Goal: Task Accomplishment & Management: Use online tool/utility

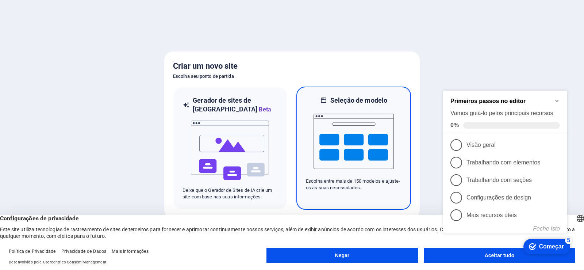
click at [344, 156] on img at bounding box center [353, 141] width 80 height 73
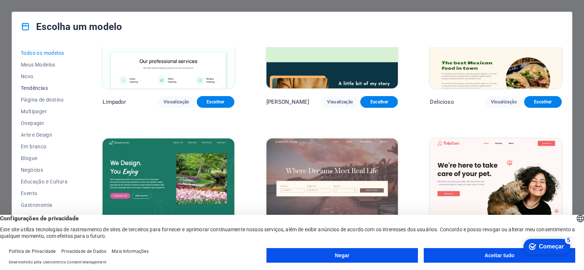
click at [36, 86] on font "Tendências" at bounding box center [34, 88] width 27 height 6
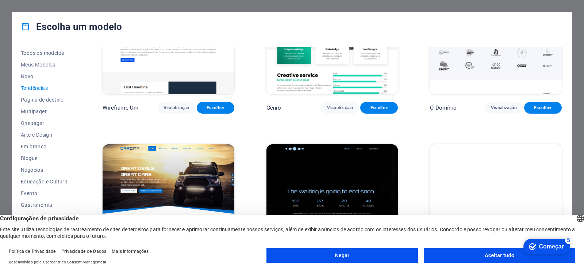
scroll to position [795, 0]
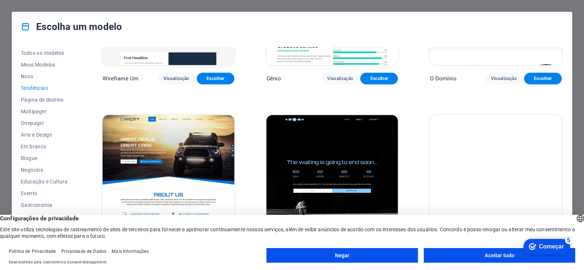
click at [163, 143] on img at bounding box center [169, 175] width 132 height 121
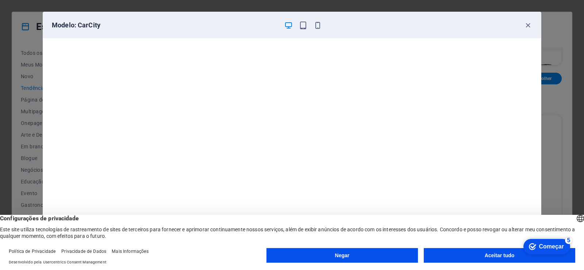
click at [497, 258] on button "Aceitar tudo" at bounding box center [499, 255] width 151 height 15
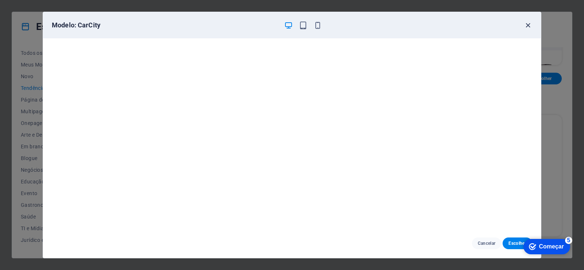
click at [529, 24] on icon "button" at bounding box center [528, 25] width 8 height 8
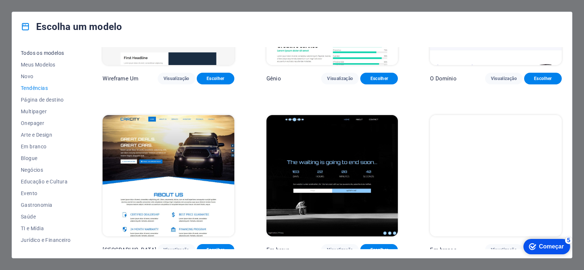
click at [51, 51] on font "Todos os modelos" at bounding box center [42, 53] width 43 height 6
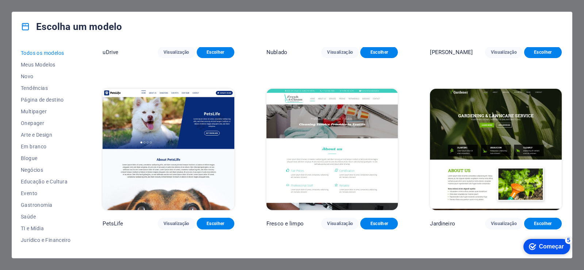
scroll to position [6459, 0]
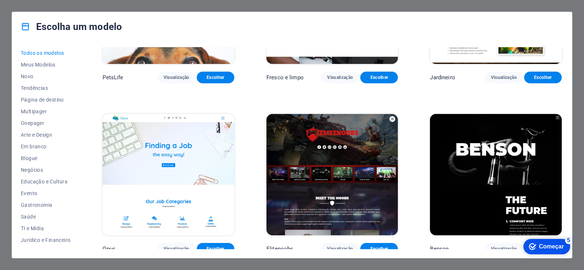
click at [334, 145] on img at bounding box center [332, 174] width 132 height 121
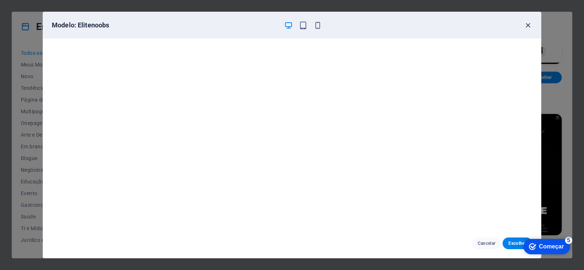
click at [528, 26] on icon "button" at bounding box center [528, 25] width 8 height 8
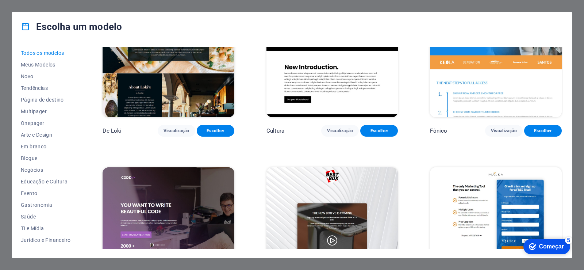
scroll to position [8502, 0]
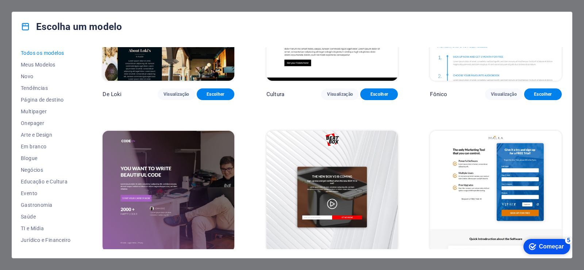
click at [337, 148] on img at bounding box center [332, 191] width 132 height 121
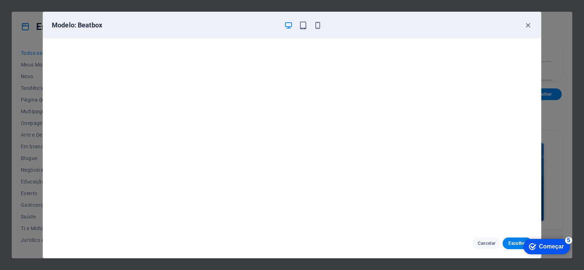
scroll to position [0, 0]
click at [530, 24] on icon "button" at bounding box center [528, 25] width 8 height 8
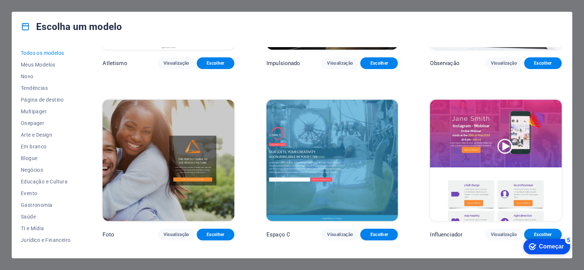
scroll to position [9013, 0]
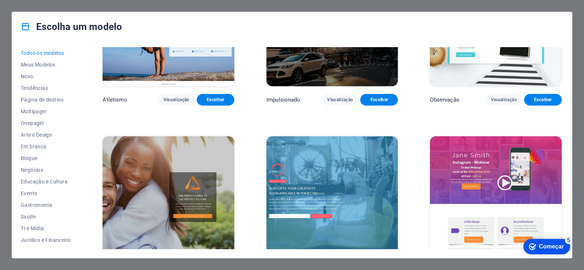
click at [489, 155] on img at bounding box center [496, 196] width 132 height 121
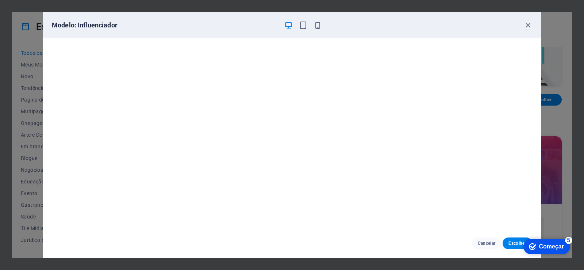
click at [560, 28] on div "Modelo: Influenciador Cancelar Escolher" at bounding box center [292, 135] width 584 height 270
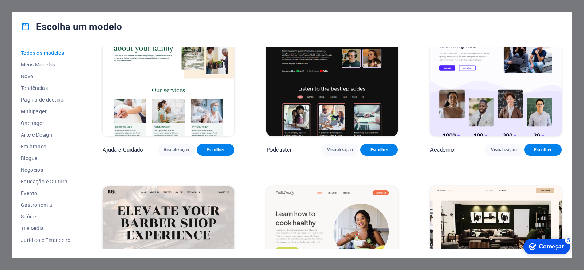
scroll to position [0, 0]
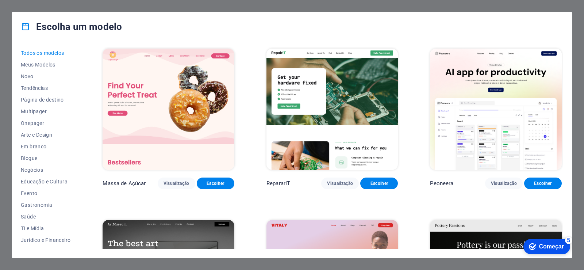
click at [316, 93] on img at bounding box center [332, 109] width 132 height 121
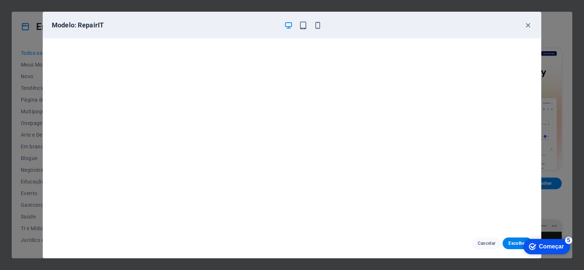
click at [562, 47] on div "Modelo: RepairIT Cancelar Escolher" at bounding box center [292, 135] width 584 height 270
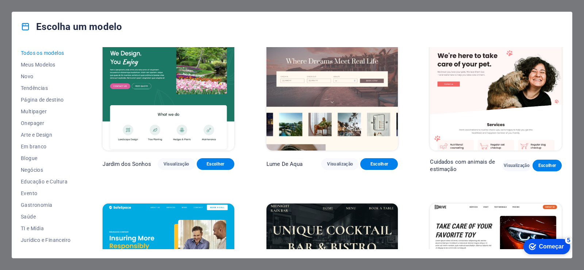
scroll to position [1642, 0]
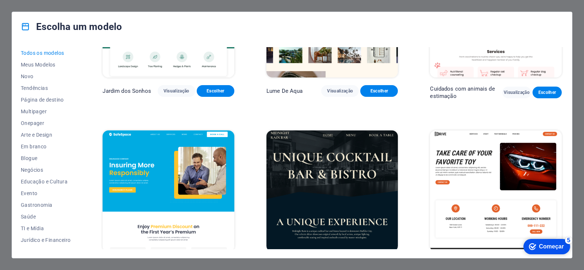
click at [501, 161] on img at bounding box center [496, 190] width 132 height 121
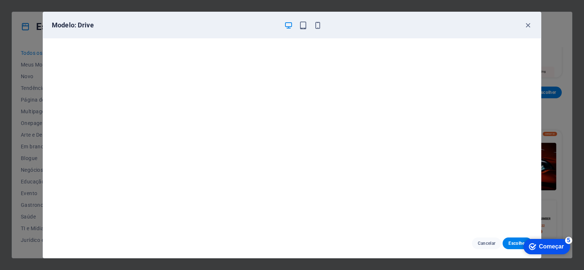
click at [563, 42] on div "Modelo: Drive Cancelar Escolher" at bounding box center [292, 135] width 584 height 270
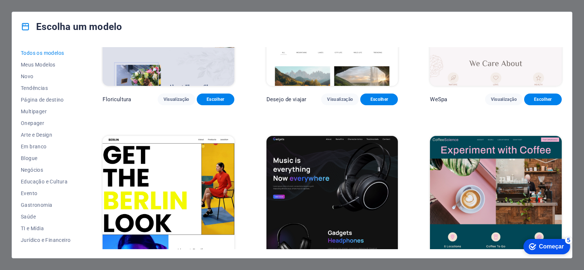
scroll to position [2225, 0]
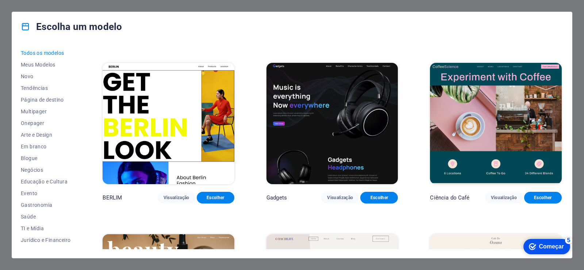
click at [332, 113] on img at bounding box center [332, 123] width 132 height 121
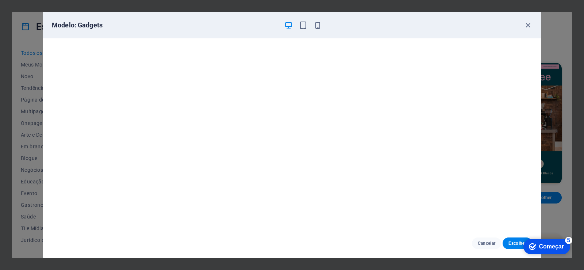
click at [553, 29] on div "Modelo: Gadgets Cancelar Escolher" at bounding box center [292, 135] width 584 height 270
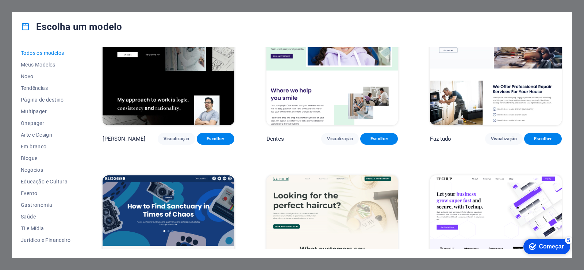
scroll to position [2700, 0]
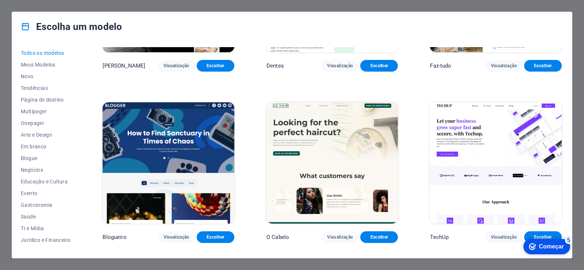
click at [167, 149] on img at bounding box center [169, 162] width 132 height 121
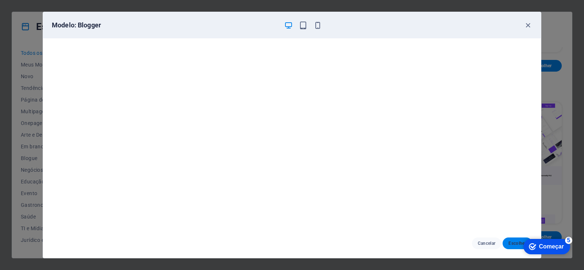
click at [507, 247] on button "Escolher" at bounding box center [517, 243] width 30 height 12
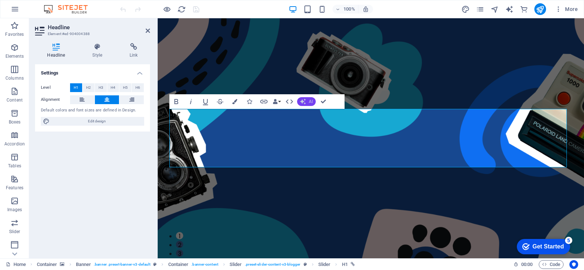
click at [306, 99] on button "AI" at bounding box center [306, 101] width 19 height 9
